Goal: Check status: Check status

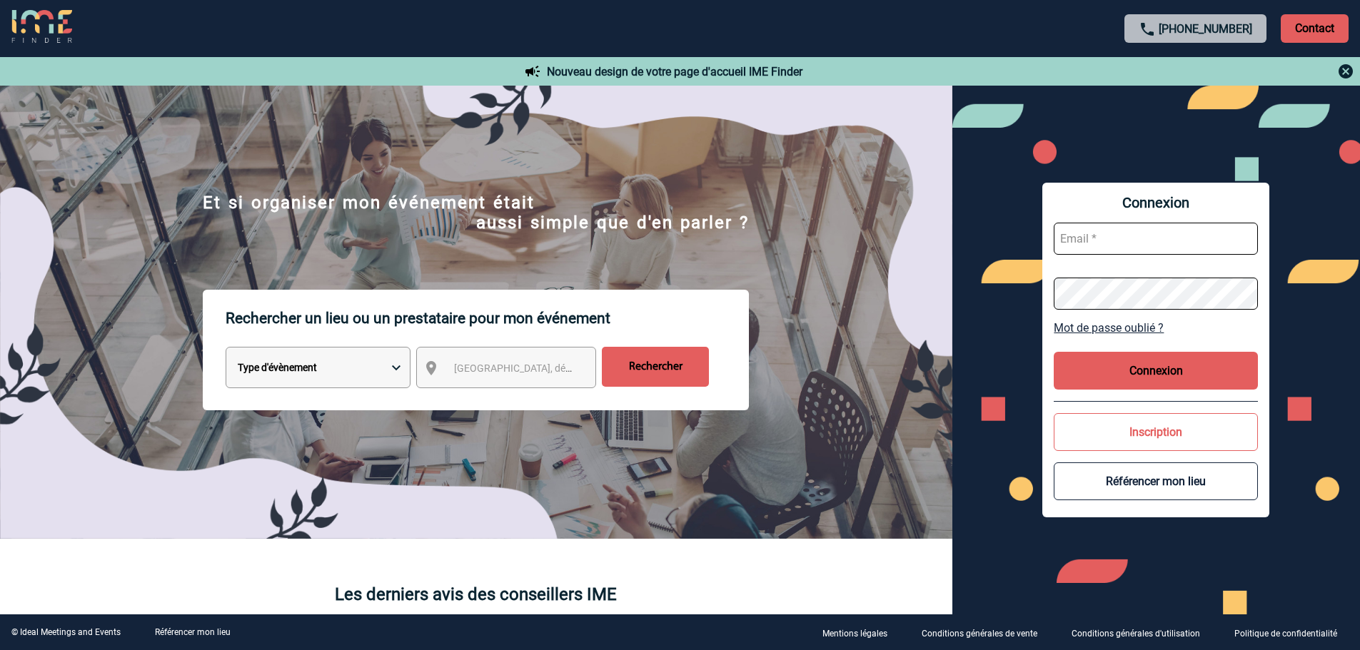
type input "jjandaux@ime-groupe.com"
click at [1149, 357] on button "Connexion" at bounding box center [1156, 371] width 204 height 38
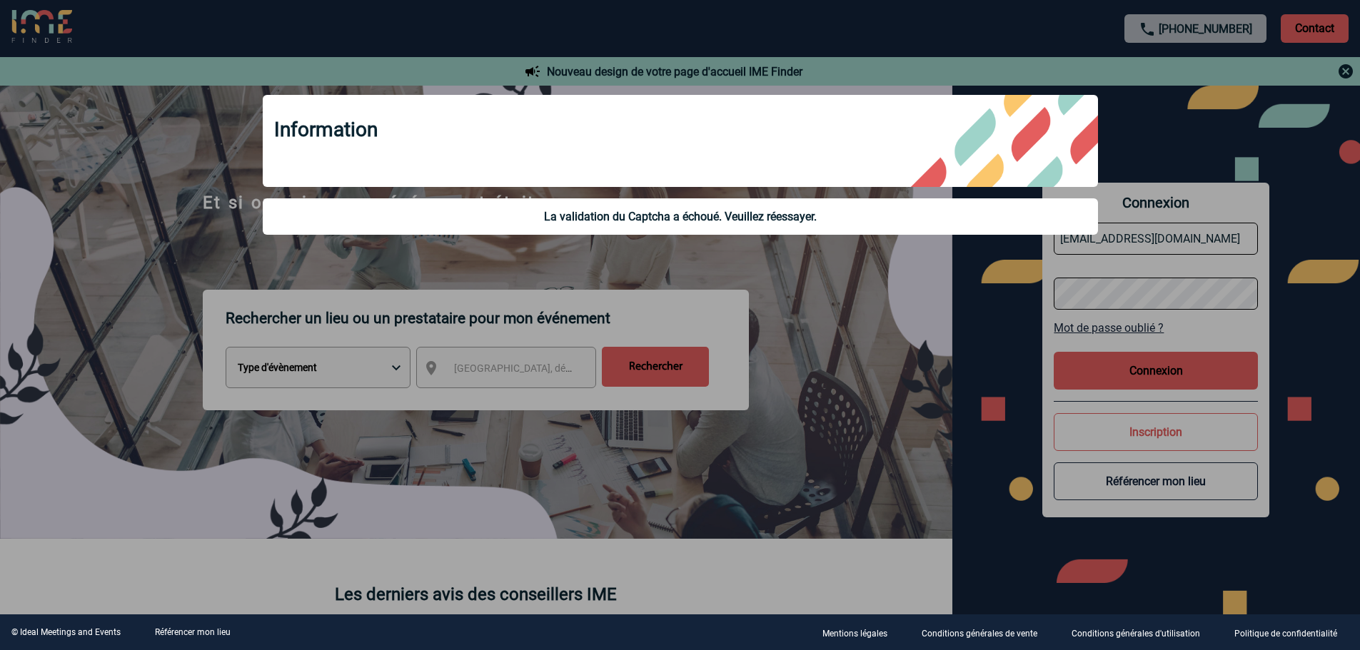
click at [869, 376] on div at bounding box center [680, 325] width 1360 height 650
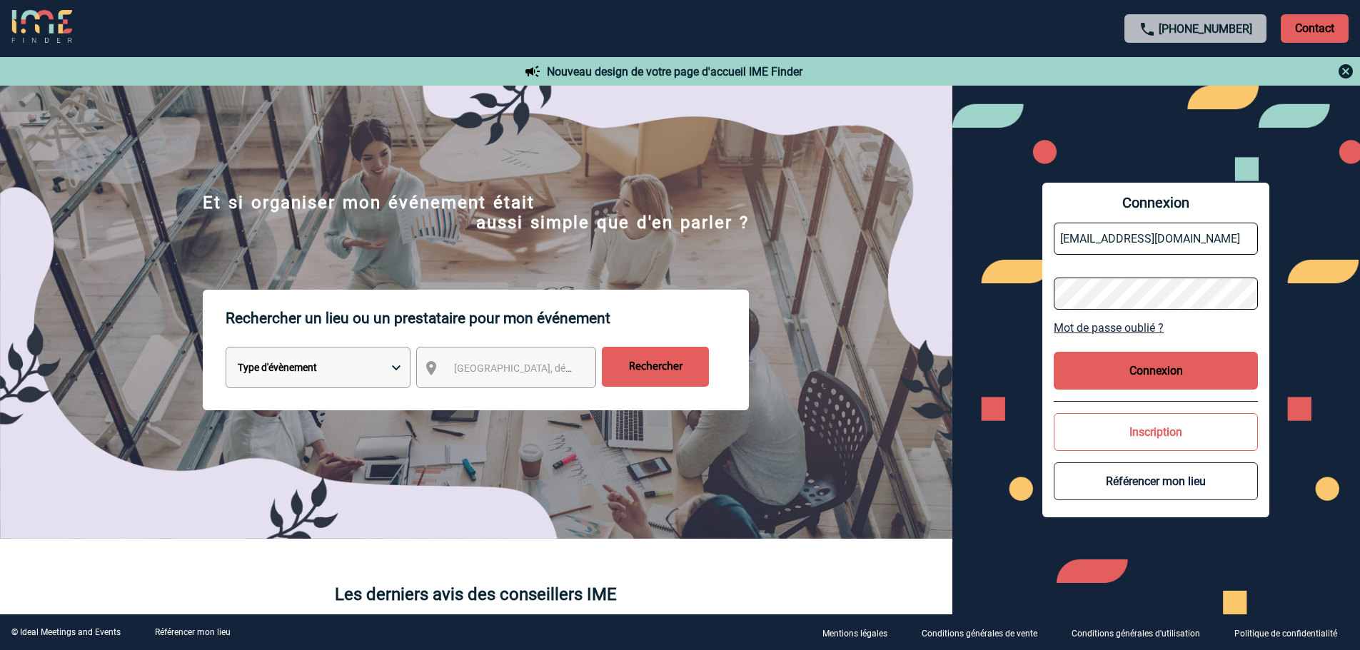
click at [1166, 367] on button "Connexion" at bounding box center [1156, 371] width 204 height 38
click at [1103, 371] on button "Connexion" at bounding box center [1156, 371] width 204 height 38
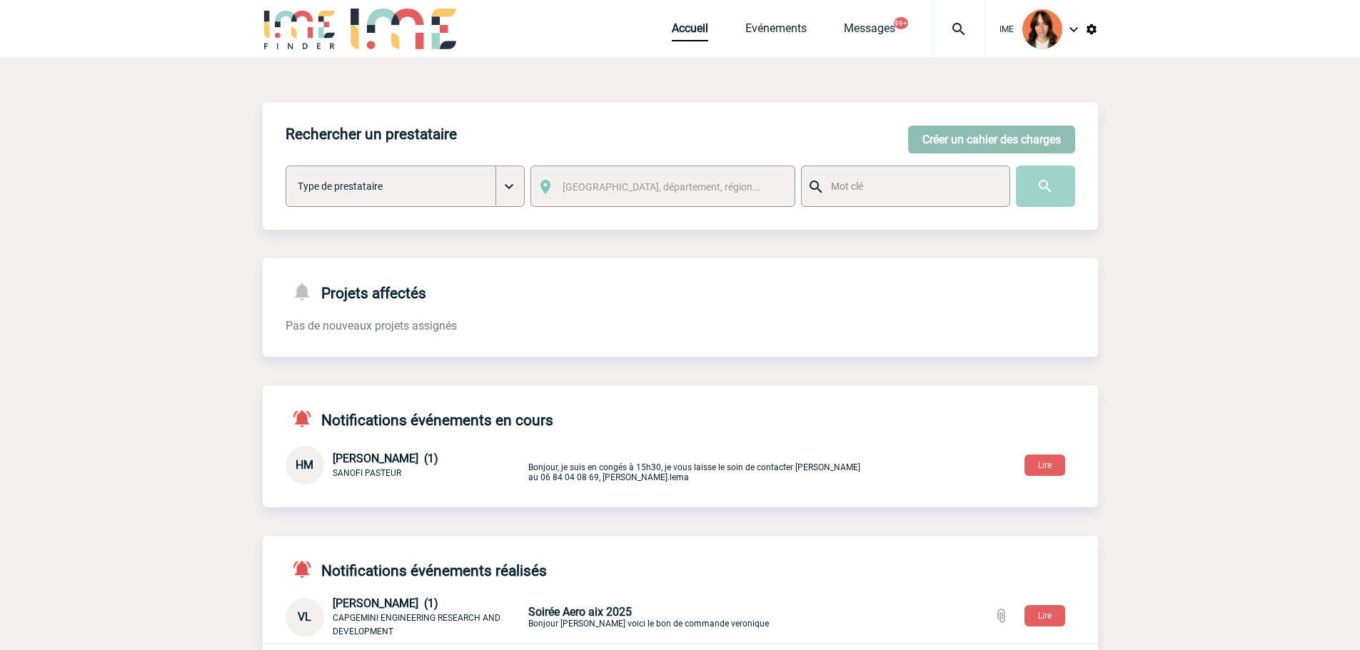
click at [1000, 143] on button "Créer un cahier des charges" at bounding box center [991, 140] width 167 height 28
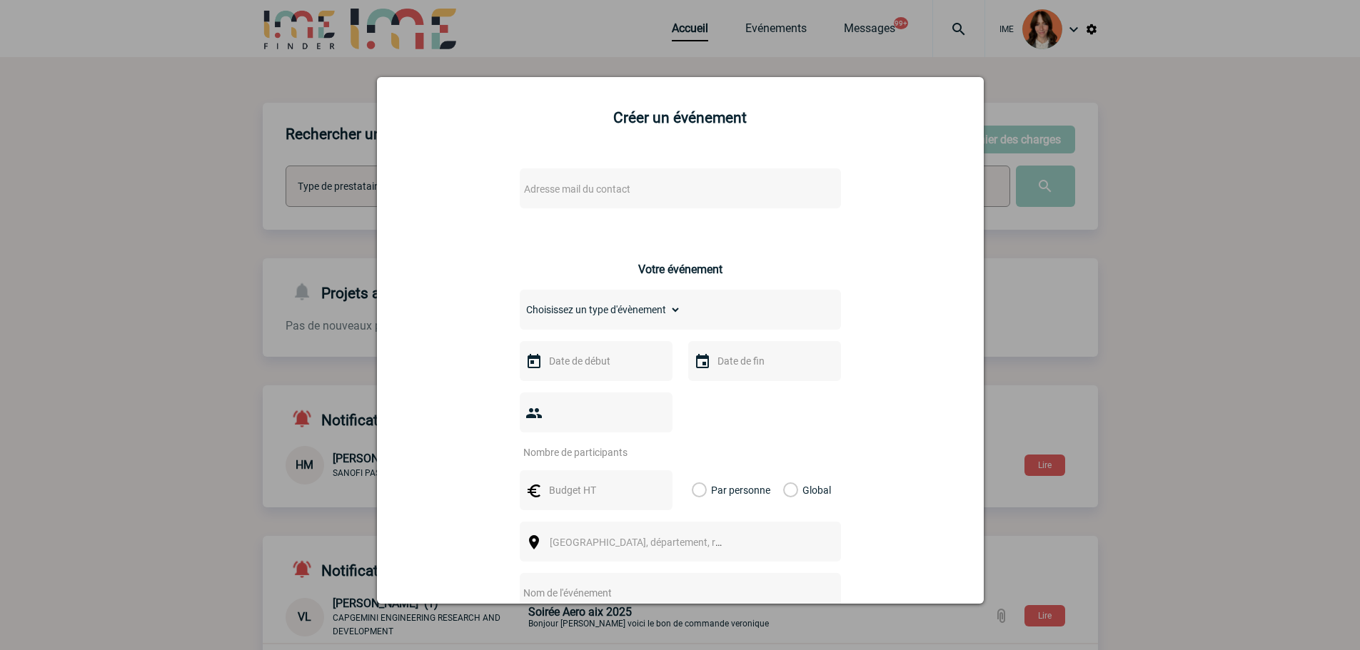
click at [1078, 279] on div at bounding box center [680, 325] width 1360 height 650
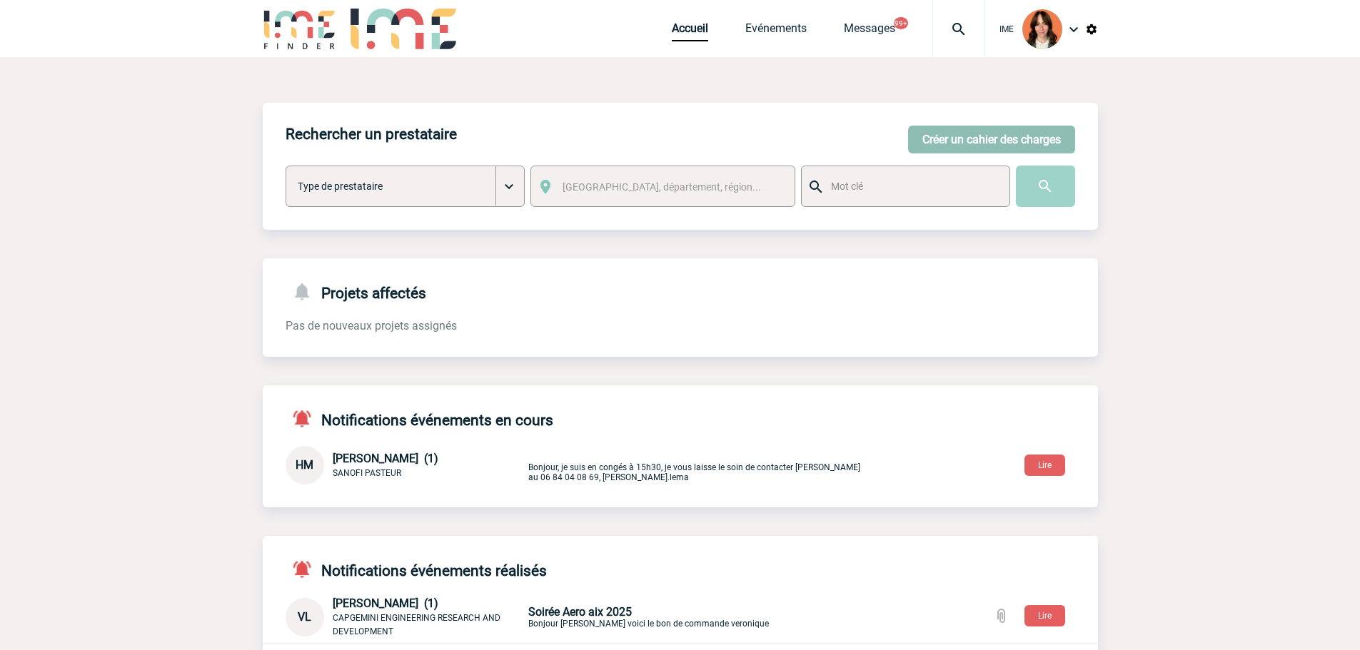
click at [1005, 140] on button "Créer un cahier des charges" at bounding box center [991, 140] width 167 height 28
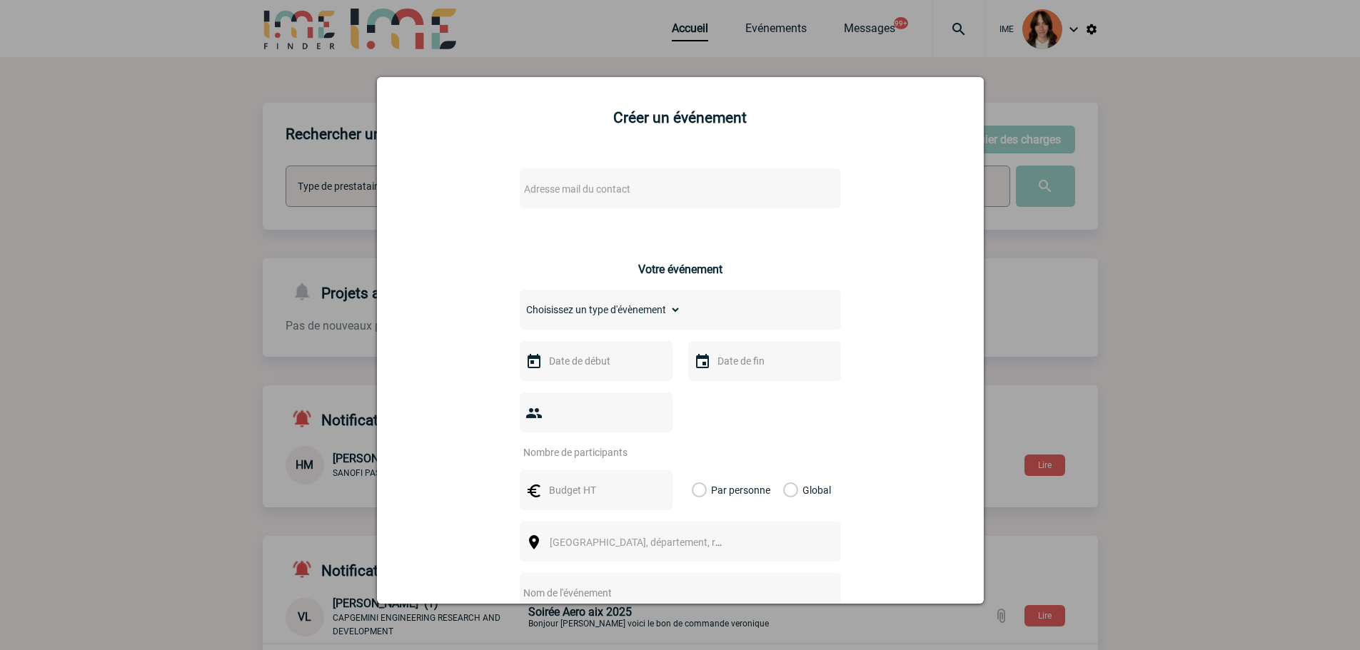
click at [599, 187] on span "Adresse mail du contact" at bounding box center [577, 188] width 106 height 11
click at [441, 178] on div "Adresse mail du contact Ce contact n'a pas d’entité active dans la plateforme V…" at bounding box center [680, 523] width 571 height 737
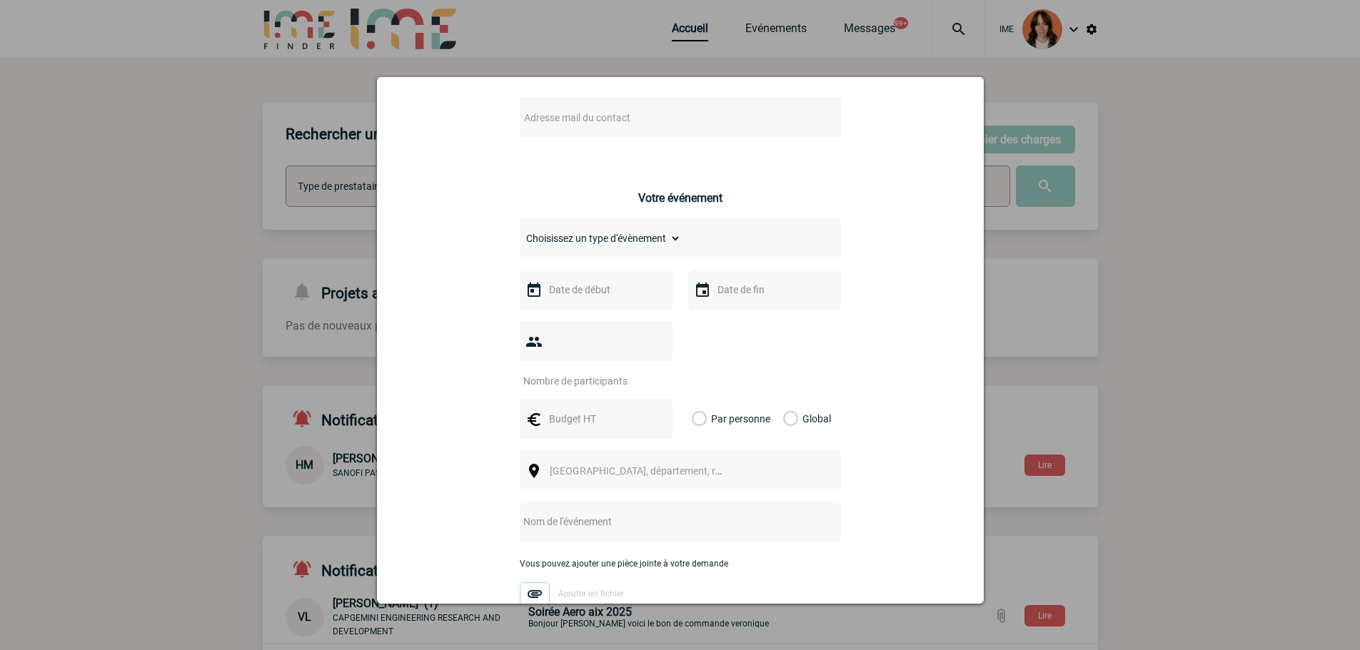
click at [611, 246] on select "Choisissez un type d'évènement Séminaire avec nuitée Séminaire sans nuitée Repa…" at bounding box center [600, 238] width 161 height 20
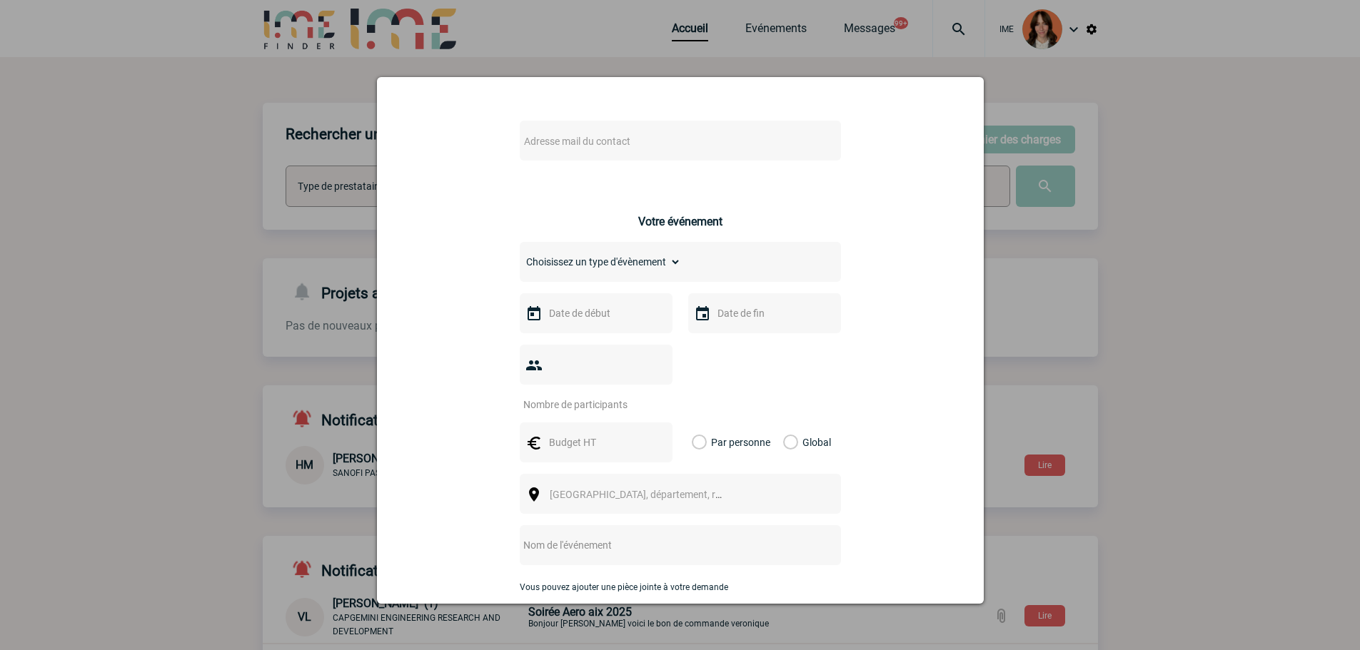
scroll to position [0, 0]
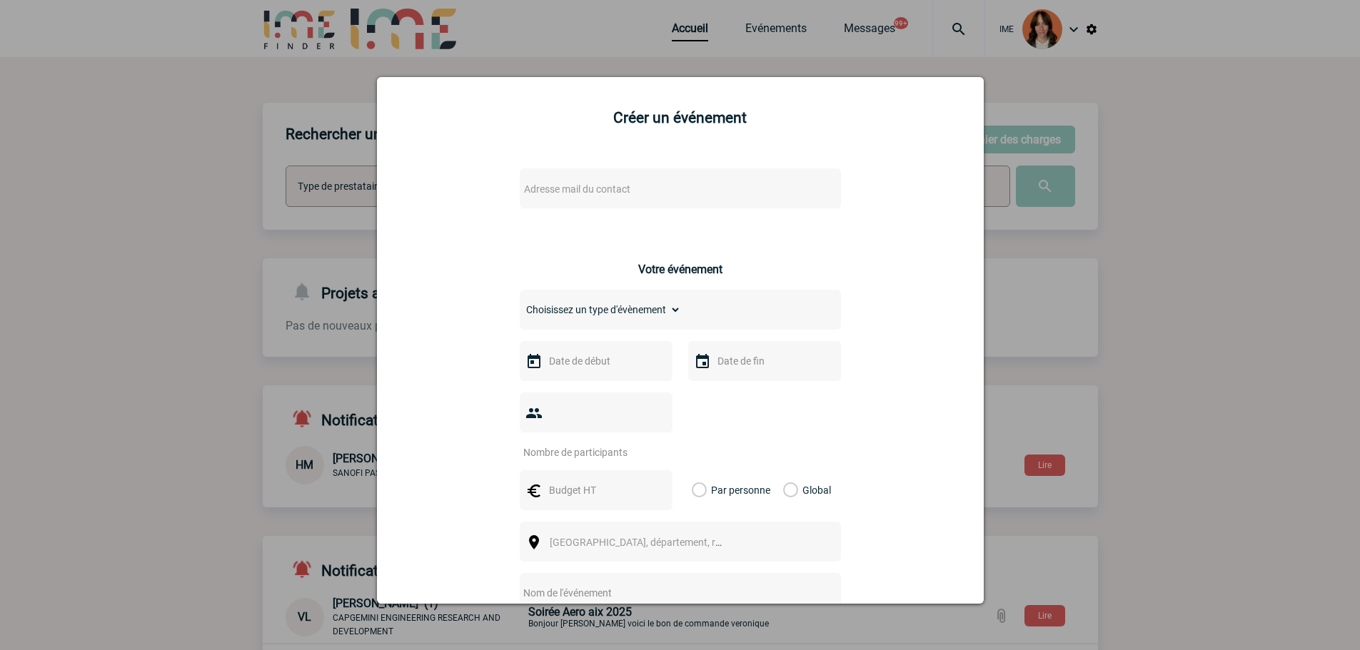
click at [69, 396] on div at bounding box center [680, 325] width 1360 height 650
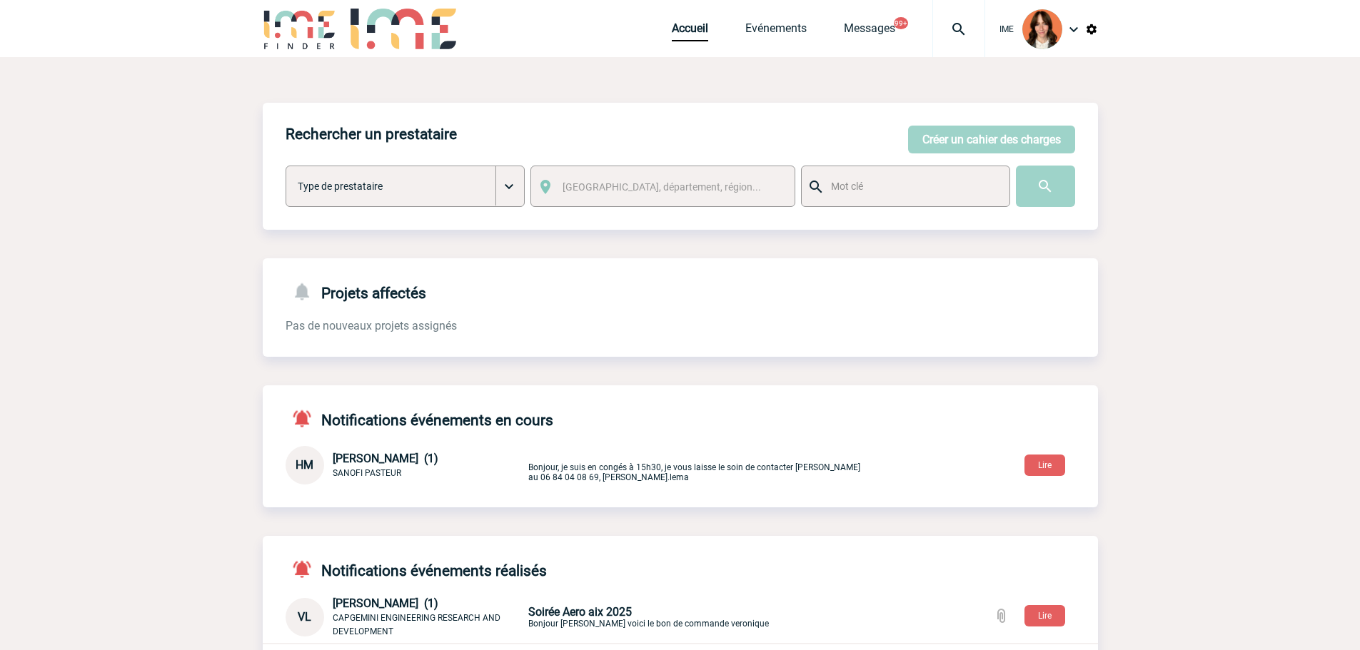
drag, startPoint x: 406, startPoint y: 451, endPoint x: 438, endPoint y: 467, distance: 36.7
click at [406, 451] on div "HM Helene MARQUES (1) SANOFI PASTEUR 05/08/2025 à 09:12" at bounding box center [406, 465] width 240 height 39
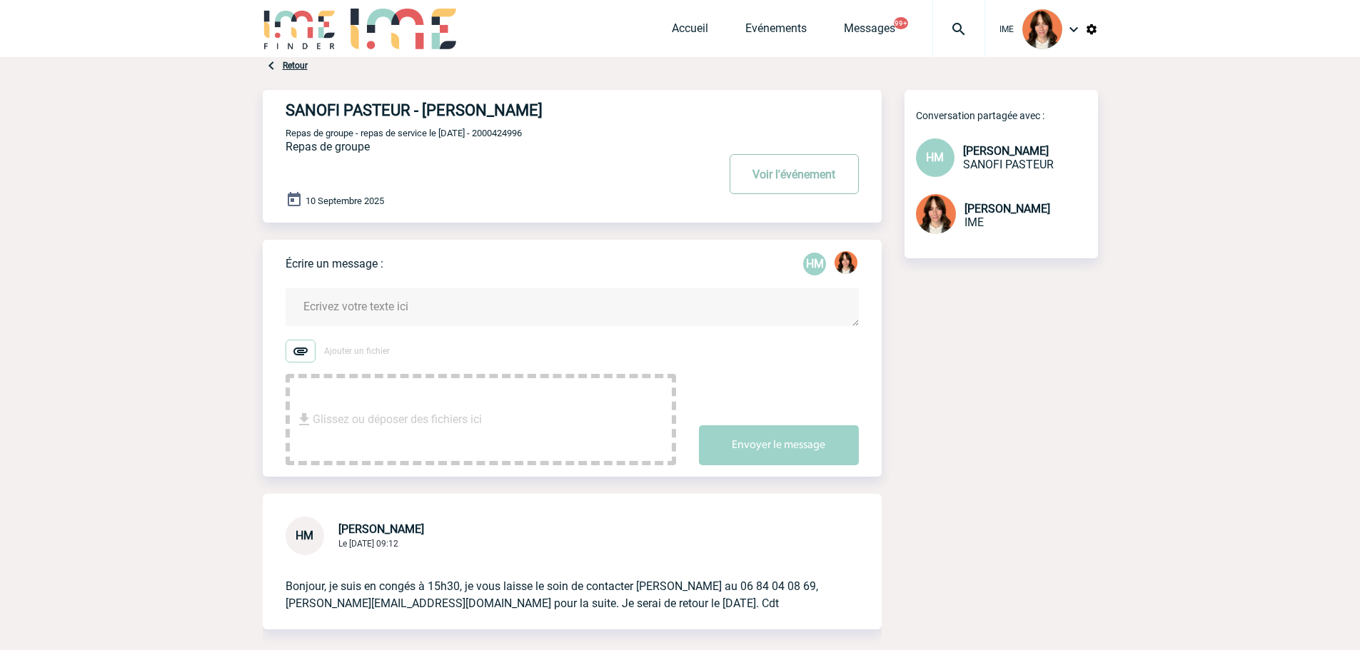
click at [833, 187] on button "Voir l'événement" at bounding box center [794, 174] width 129 height 40
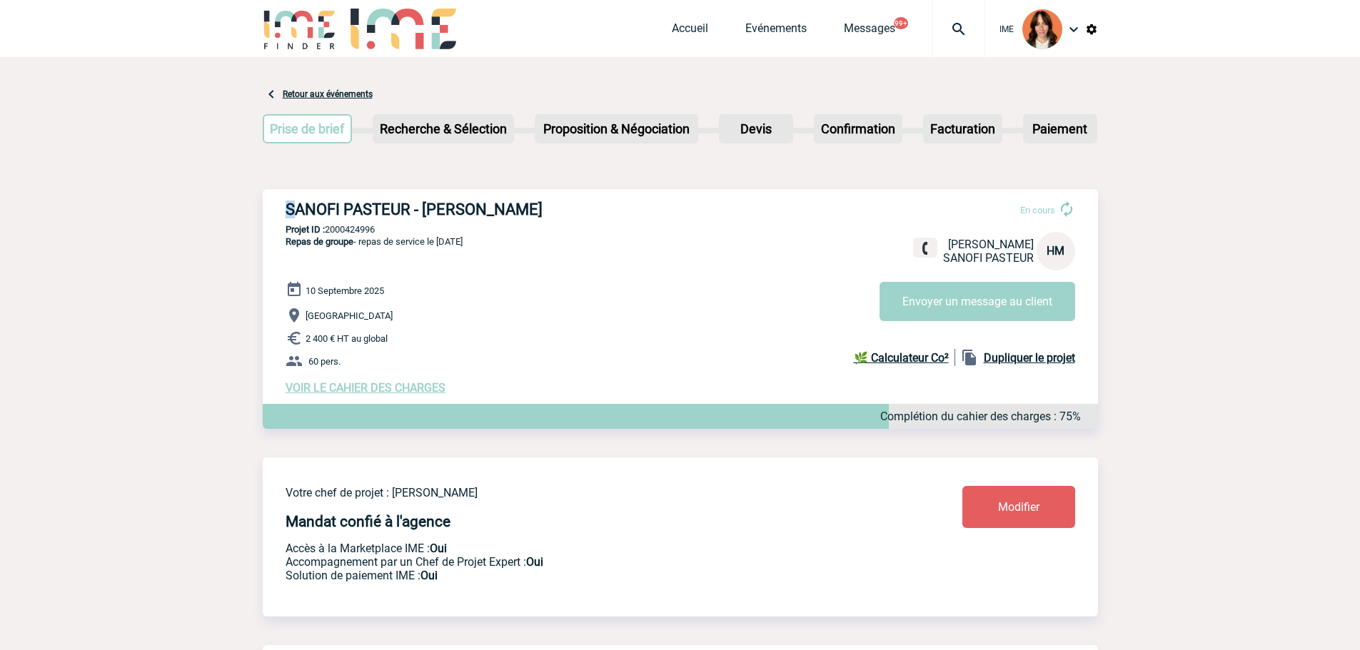
drag, startPoint x: 283, startPoint y: 212, endPoint x: 302, endPoint y: 218, distance: 19.4
click at [296, 212] on div "SANOFI PASTEUR - [PERSON_NAME] En cours [PERSON_NAME] SANOFI PASTEUR HM Envoyer…" at bounding box center [680, 297] width 835 height 217
click at [353, 228] on p "Projet ID : 2000424996" at bounding box center [680, 229] width 835 height 11
click at [368, 237] on div "SANOFI PASTEUR - [PERSON_NAME] En cours [PERSON_NAME] SANOFI PASTEUR HM Envoyer…" at bounding box center [680, 297] width 835 height 217
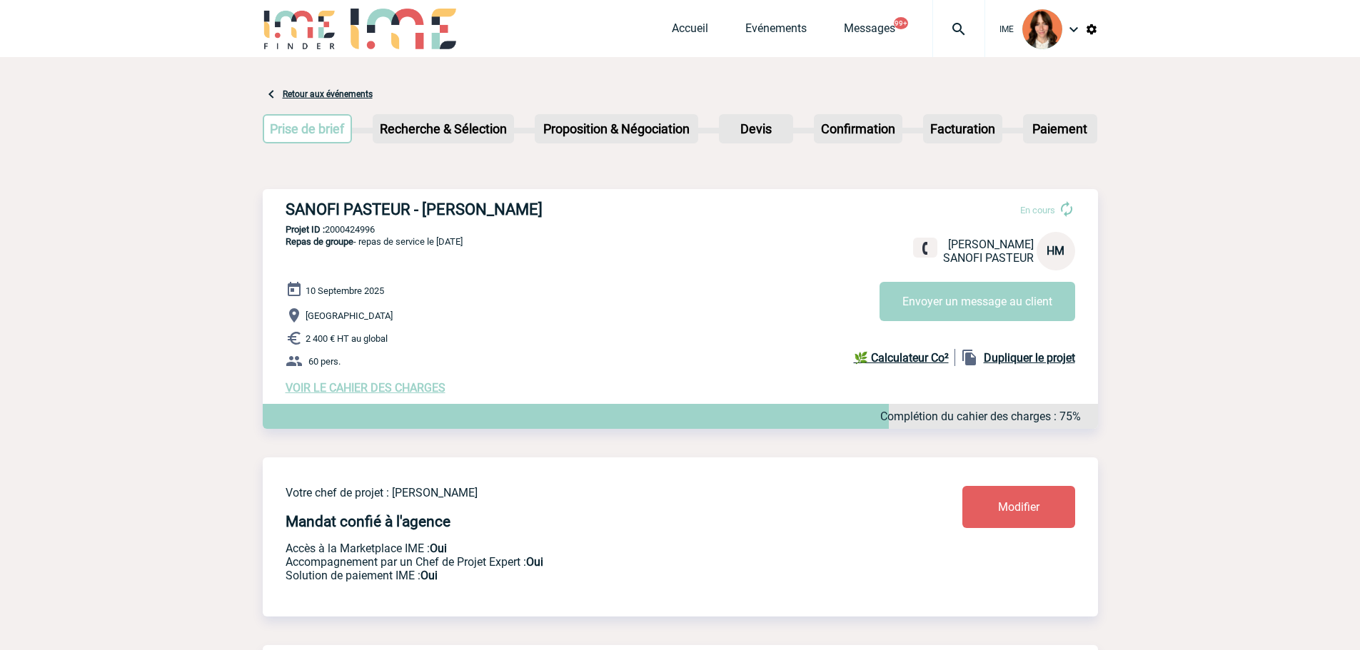
click at [366, 233] on p "Projet ID : 2000424996" at bounding box center [680, 229] width 835 height 11
drag, startPoint x: 288, startPoint y: 215, endPoint x: 338, endPoint y: 215, distance: 49.3
click at [338, 215] on h3 "SANOFI PASTEUR - [PERSON_NAME]" at bounding box center [500, 210] width 428 height 18
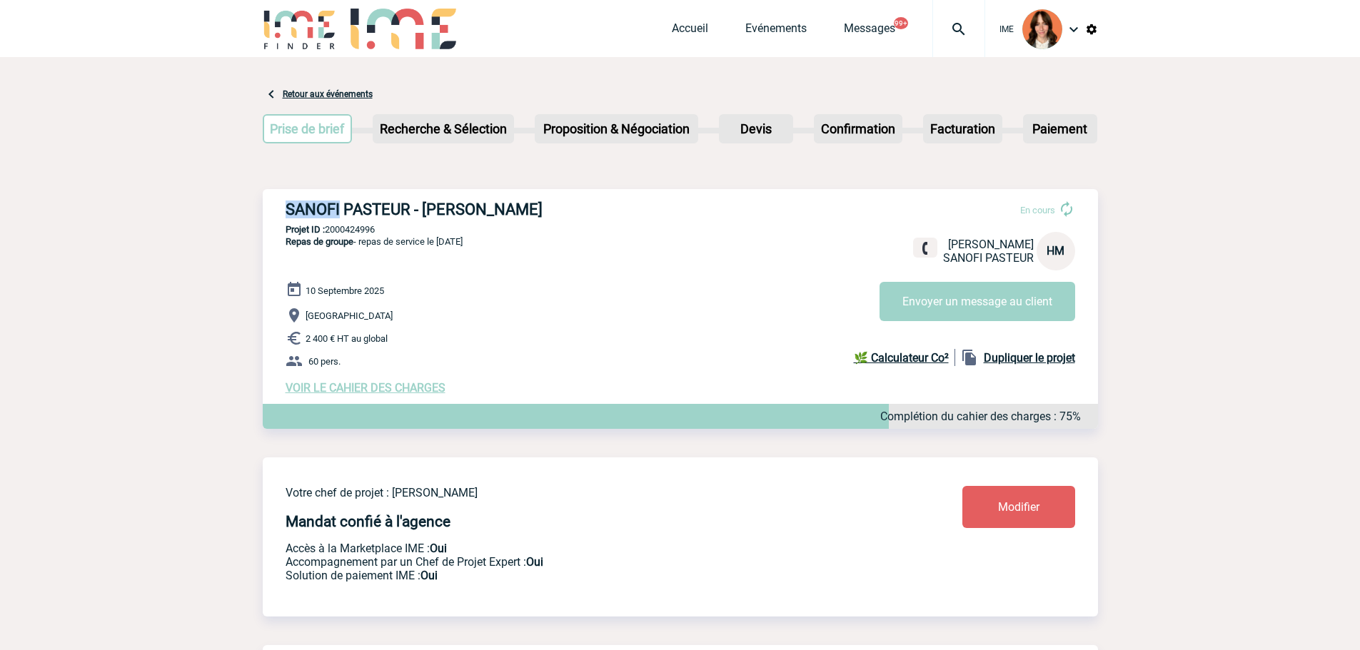
drag, startPoint x: 321, startPoint y: 211, endPoint x: 303, endPoint y: 211, distance: 17.1
click at [320, 211] on h3 "SANOFI PASTEUR - [PERSON_NAME]" at bounding box center [500, 210] width 428 height 18
click at [282, 211] on div "SANOFI PASTEUR - [PERSON_NAME] En cours [PERSON_NAME] SANOFI PASTEUR HM Envoyer…" at bounding box center [680, 297] width 835 height 217
drag, startPoint x: 282, startPoint y: 211, endPoint x: 408, endPoint y: 207, distance: 126.4
click at [408, 207] on div "SANOFI PASTEUR - [PERSON_NAME] En cours [PERSON_NAME] SANOFI PASTEUR HM Envoyer…" at bounding box center [680, 297] width 835 height 217
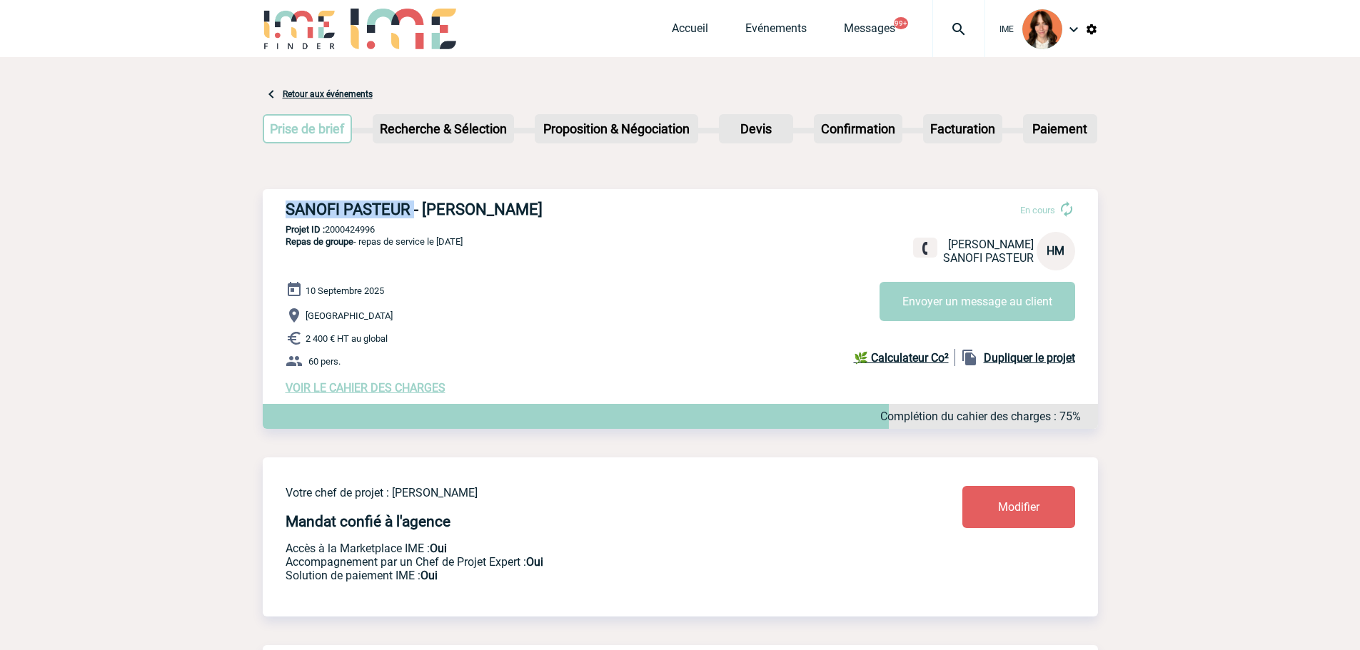
drag, startPoint x: 427, startPoint y: 206, endPoint x: 550, endPoint y: 214, distance: 123.1
click at [550, 214] on h3 "SANOFI PASTEUR - [PERSON_NAME]" at bounding box center [500, 210] width 428 height 18
click at [334, 229] on p "Projet ID : 2000424996" at bounding box center [680, 229] width 835 height 11
drag, startPoint x: 363, startPoint y: 242, endPoint x: 496, endPoint y: 248, distance: 132.9
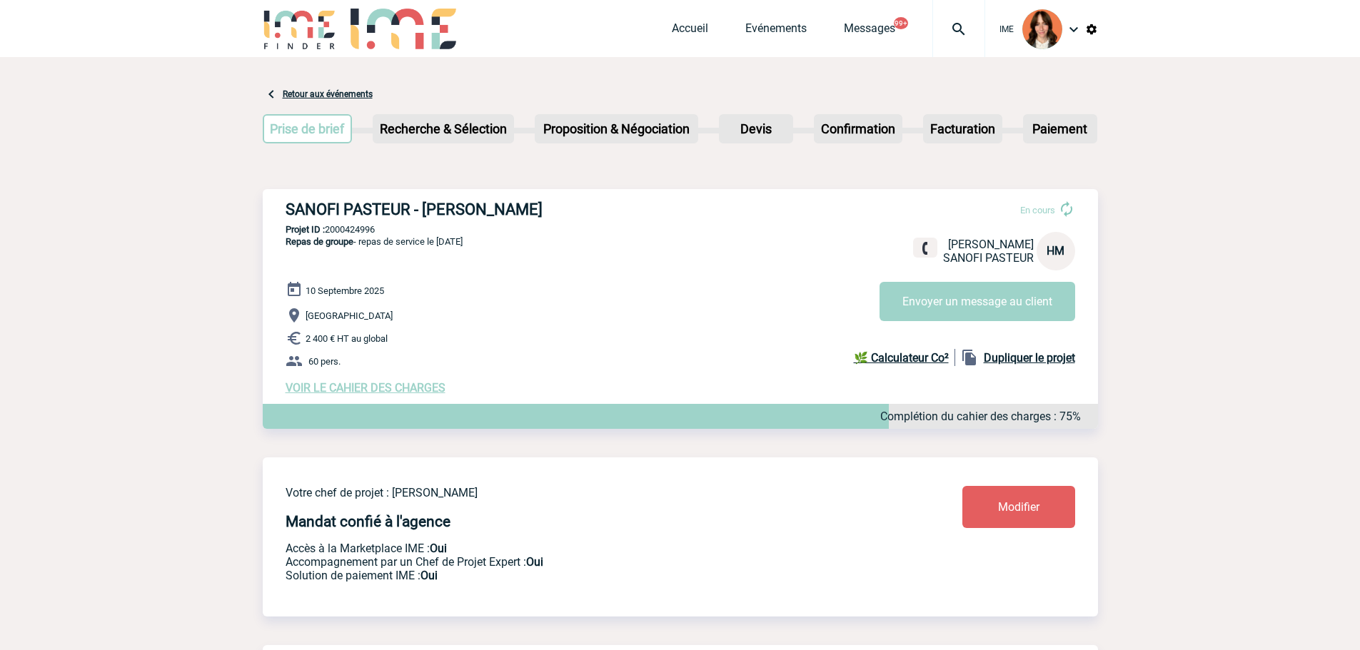
click at [496, 248] on div "SANOFI PASTEUR - [PERSON_NAME] En cours [PERSON_NAME] SANOFI PASTEUR HM Envoyer…" at bounding box center [680, 297] width 835 height 217
drag, startPoint x: 311, startPoint y: 293, endPoint x: 370, endPoint y: 293, distance: 59.3
click at [370, 293] on span "10 Septembre 2025" at bounding box center [345, 291] width 79 height 11
drag, startPoint x: 314, startPoint y: 313, endPoint x: 334, endPoint y: 332, distance: 27.3
click at [373, 318] on span "[GEOGRAPHIC_DATA]" at bounding box center [349, 316] width 87 height 11
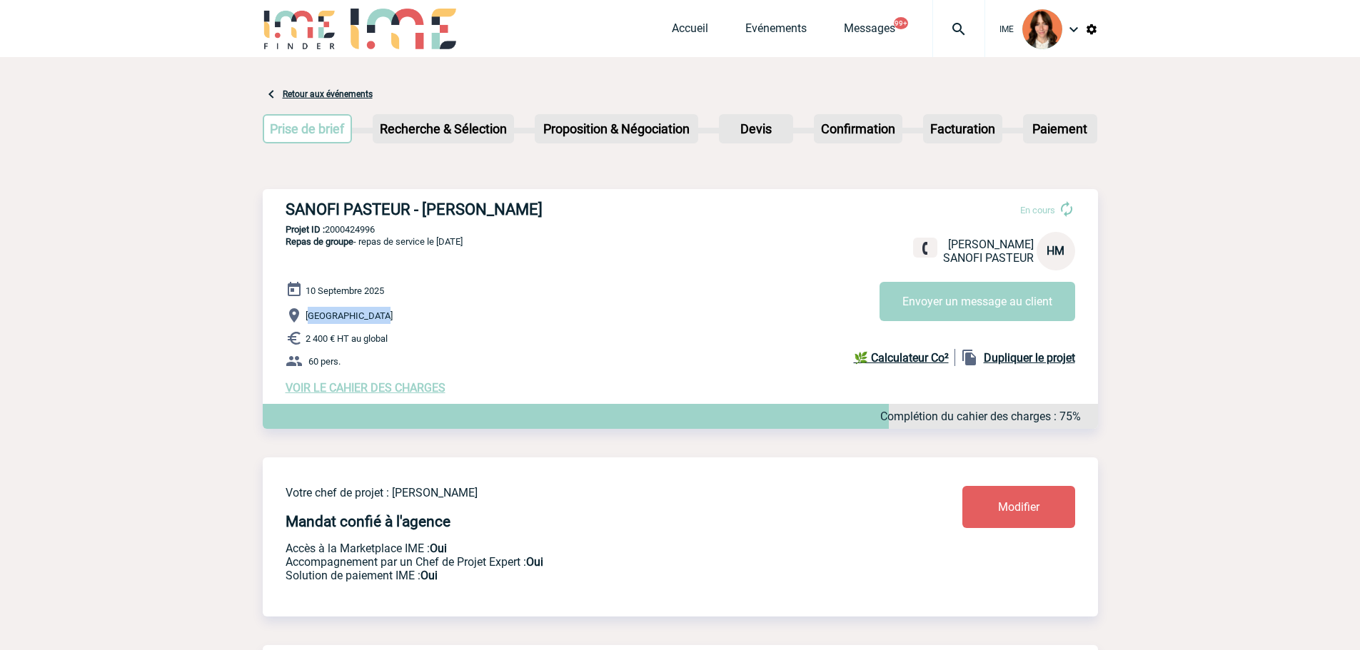
drag, startPoint x: 310, startPoint y: 338, endPoint x: 391, endPoint y: 338, distance: 81.4
click at [391, 338] on p "2 400 € HT au global" at bounding box center [692, 338] width 813 height 17
drag, startPoint x: 312, startPoint y: 362, endPoint x: 342, endPoint y: 362, distance: 30.0
click at [342, 362] on p "60 pers." at bounding box center [692, 361] width 813 height 17
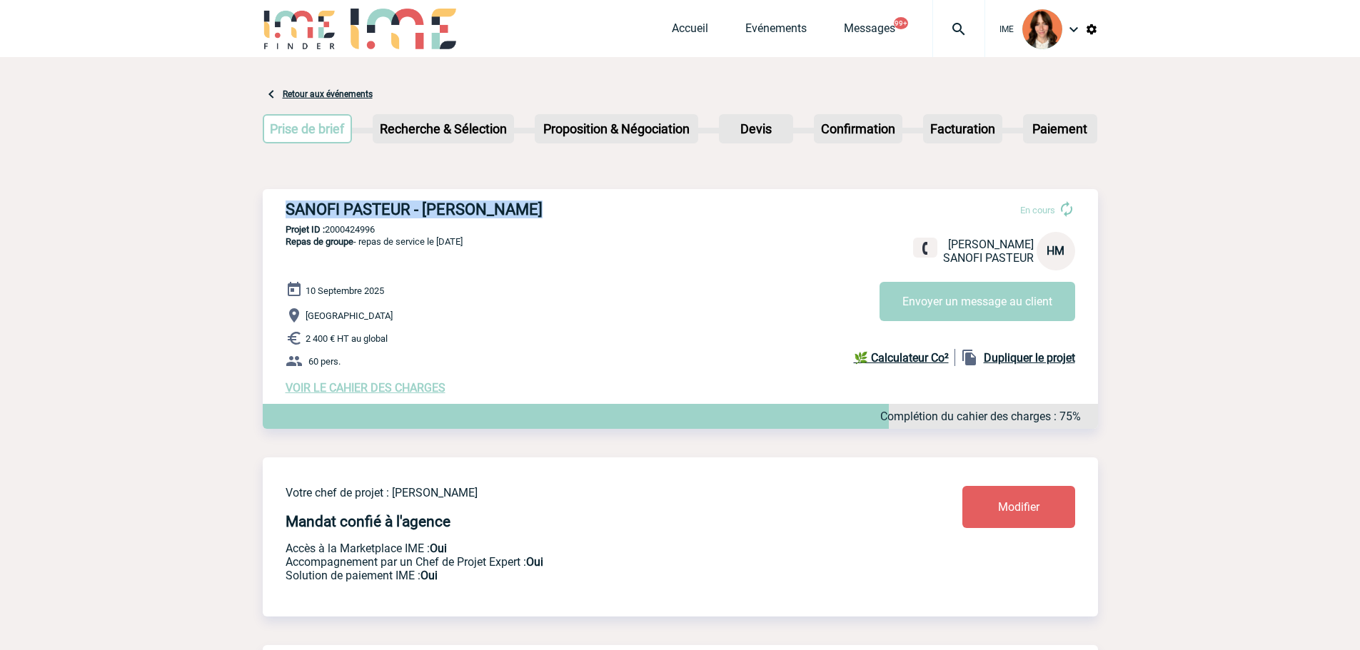
drag, startPoint x: 290, startPoint y: 205, endPoint x: 565, endPoint y: 205, distance: 274.9
click at [565, 205] on h3 "SANOFI PASTEUR - [PERSON_NAME]" at bounding box center [500, 210] width 428 height 18
click at [368, 229] on p "Projet ID : 2000424996" at bounding box center [680, 229] width 835 height 11
